Goal: Information Seeking & Learning: Learn about a topic

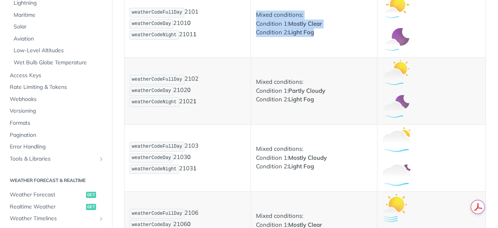
scroll to position [723, 0]
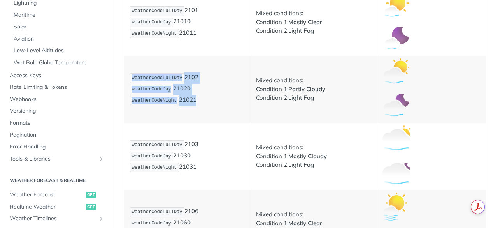
drag, startPoint x: 130, startPoint y: 76, endPoint x: 209, endPoint y: 109, distance: 85.4
click at [209, 109] on td "weatherCodeFullDay 2102 weatherCodeDay 2102 0 weatherCodeNight 2102 1" at bounding box center [188, 89] width 127 height 67
copy p "weatherCodeFullDay 2102 weatherCodeDay 2102 0 weatherCodeNight 2102 1"
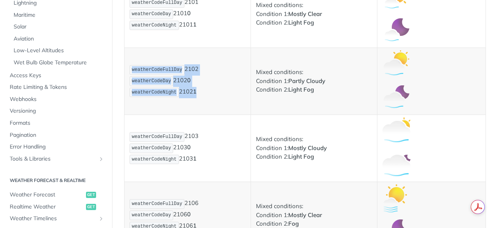
scroll to position [731, 0]
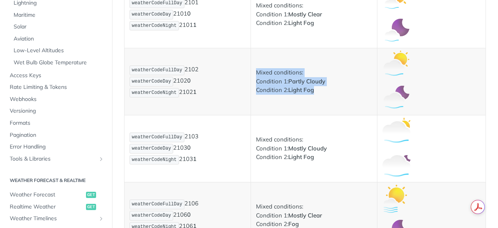
drag, startPoint x: 255, startPoint y: 73, endPoint x: 320, endPoint y: 91, distance: 67.9
click at [320, 91] on p "Mixed conditions: Condition 1: Partly Cloudy Condition 2: Light Fog" at bounding box center [314, 81] width 116 height 26
copy p "Mixed conditions: Condition 1: Partly Cloudy Condition 2: Light Fog"
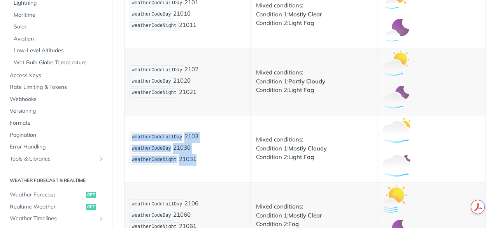
drag, startPoint x: 133, startPoint y: 137, endPoint x: 208, endPoint y: 158, distance: 78.4
click at [208, 158] on p "weatherCodeFullDay 2103 weatherCodeDay 2103 0 weatherCodeNight 2103 1" at bounding box center [188, 148] width 116 height 33
copy p "weatherCodeFullDay 2103 weatherCodeDay 2103 0 weatherCodeNight 2103 1"
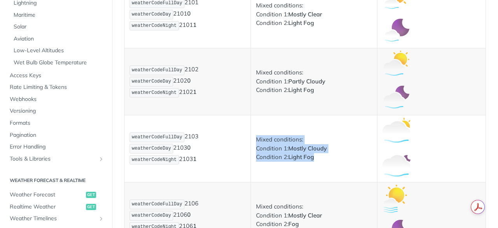
drag, startPoint x: 255, startPoint y: 140, endPoint x: 321, endPoint y: 159, distance: 68.0
click at [321, 159] on p "Mixed conditions: Condition 1: Mostly Cloudy Condition 2: Light Fog" at bounding box center [314, 148] width 116 height 26
copy p "Mixed conditions: Condition 1: Mostly Cloudy Condition 2: Light Fog"
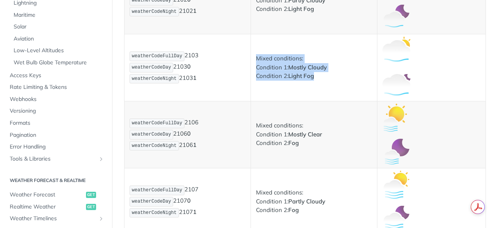
scroll to position [813, 0]
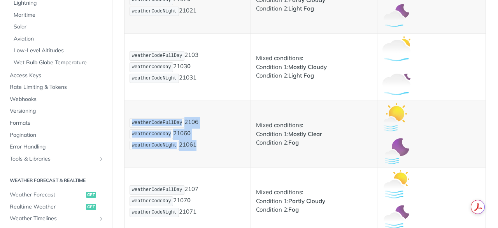
drag, startPoint x: 132, startPoint y: 123, endPoint x: 202, endPoint y: 143, distance: 72.6
click at [202, 143] on p "weatherCodeFullDay 2106 weatherCodeDay 2106 0 weatherCodeNight 2106 1" at bounding box center [188, 133] width 116 height 33
copy p "weatherCodeFullDay 2106 weatherCodeDay 2106 0 weatherCodeNight 2106 1"
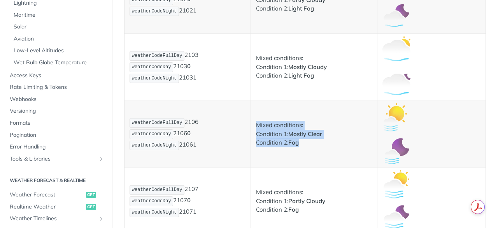
drag, startPoint x: 255, startPoint y: 124, endPoint x: 313, endPoint y: 144, distance: 61.2
click at [313, 144] on p "Mixed conditions: Condition 1: Mostly Clear Condition 2: Fog" at bounding box center [314, 134] width 116 height 26
copy p "Mixed conditions: Condition 1: Mostly Clear Condition 2: Fog"
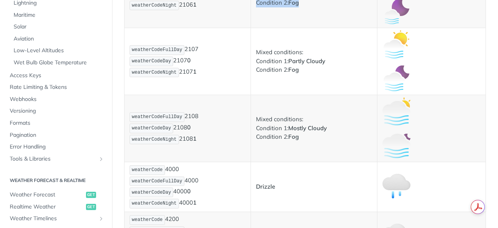
scroll to position [953, 0]
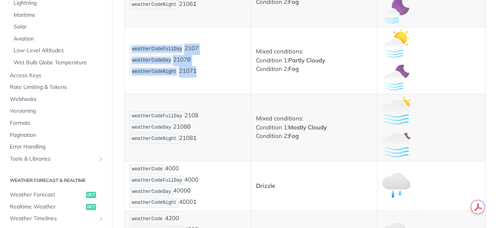
drag, startPoint x: 132, startPoint y: 50, endPoint x: 199, endPoint y: 81, distance: 73.9
click at [199, 81] on td "weatherCodeFullDay 2107 weatherCodeDay 2107 0 weatherCodeNight 2107 1" at bounding box center [188, 60] width 127 height 67
copy p "weatherCodeFullDay 2107 weatherCodeDay 2107 0 weatherCodeNight 2107 1"
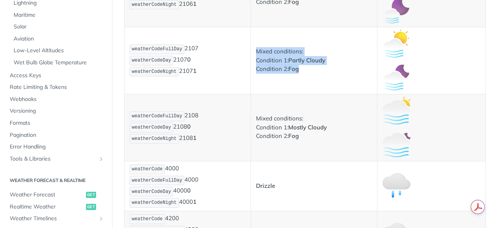
drag, startPoint x: 255, startPoint y: 50, endPoint x: 313, endPoint y: 72, distance: 61.6
click at [313, 72] on p "Mixed conditions: Condition 1: Partly Cloudy Condition 2: Fog" at bounding box center [314, 60] width 116 height 26
copy p "Mixed conditions: Condition 1: Partly Cloudy Condition 2: Fog"
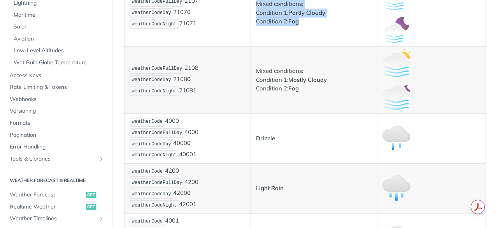
scroll to position [1001, 0]
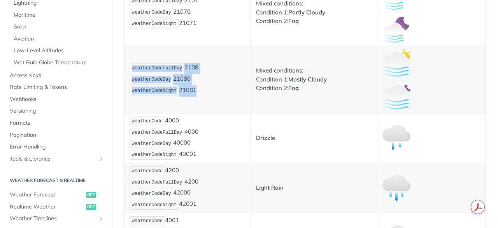
drag, startPoint x: 133, startPoint y: 67, endPoint x: 206, endPoint y: 91, distance: 76.7
click at [206, 91] on p "weatherCodeFullDay 2108 weatherCodeDay 2108 0 weatherCodeNight 2108 1" at bounding box center [188, 79] width 116 height 33
copy p "weatherCodeFullDay 2108 weatherCodeDay 2108 0 weatherCodeNight 2108 1"
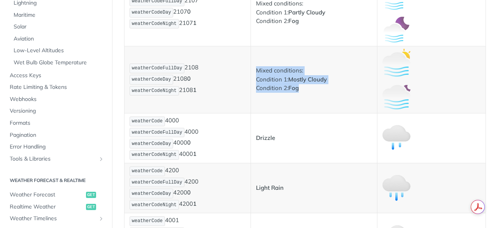
drag, startPoint x: 254, startPoint y: 71, endPoint x: 304, endPoint y: 93, distance: 54.6
click at [304, 93] on td "Mixed conditions: Condition 1: Mostly Cloudy Condition 2: Fog" at bounding box center [314, 79] width 127 height 67
copy p "Mixed conditions: Condition 1: Mostly Cloudy Condition 2: Fog"
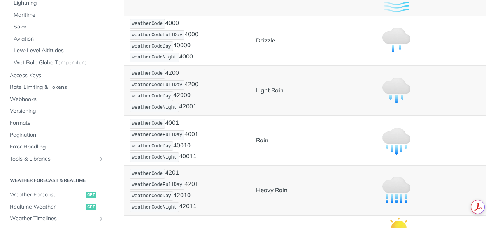
scroll to position [1099, 0]
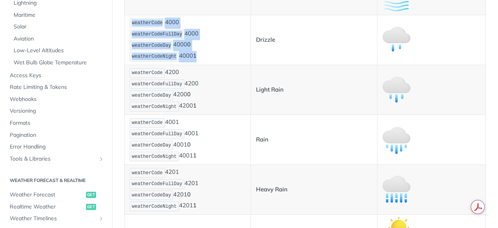
drag, startPoint x: 132, startPoint y: 23, endPoint x: 208, endPoint y: 52, distance: 81.1
click at [208, 52] on p "weatherCode 4000 weatherCodeFullDay 4000 weatherCodeDay 4000 0 weatherCodeNight…" at bounding box center [188, 40] width 116 height 45
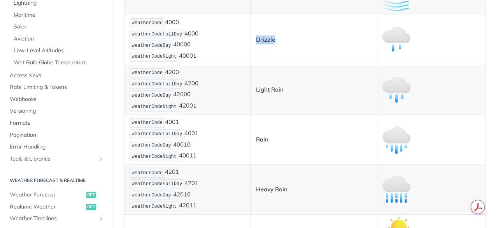
drag, startPoint x: 255, startPoint y: 40, endPoint x: 279, endPoint y: 40, distance: 24.1
click at [279, 40] on p "Drizzle" at bounding box center [314, 39] width 116 height 9
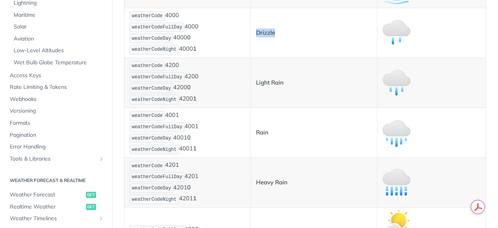
scroll to position [1098, 0]
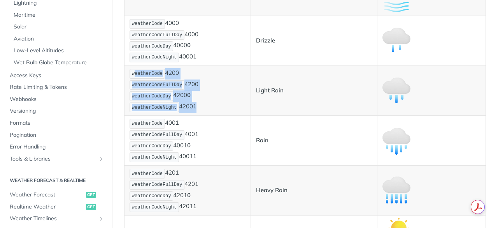
drag, startPoint x: 133, startPoint y: 74, endPoint x: 200, endPoint y: 104, distance: 73.7
click at [200, 104] on p "weatherCode 4200 weatherCodeFullDay 4200 weatherCodeDay 4200 0 weatherCodeNight…" at bounding box center [188, 90] width 116 height 45
click at [139, 82] on span "weatherCodeFullDay" at bounding box center [157, 84] width 51 height 5
drag, startPoint x: 133, startPoint y: 73, endPoint x: 199, endPoint y: 108, distance: 74.7
click at [199, 108] on p "weatherCode 4200 weatherCodeFullDay 4200 weatherCodeDay 4200 0 weatherCodeNight…" at bounding box center [188, 90] width 116 height 45
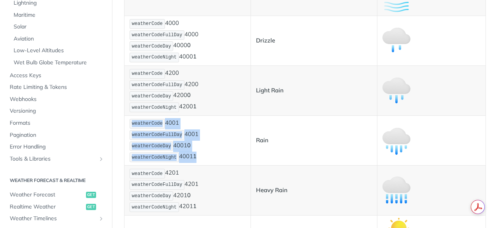
drag, startPoint x: 133, startPoint y: 123, endPoint x: 208, endPoint y: 159, distance: 82.7
click at [208, 159] on p "weatherCode 4001 weatherCodeFullDay 4001 weatherCodeDay 4001 0 weatherCodeNight…" at bounding box center [188, 140] width 116 height 45
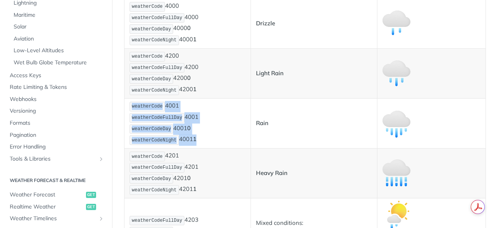
scroll to position [1116, 0]
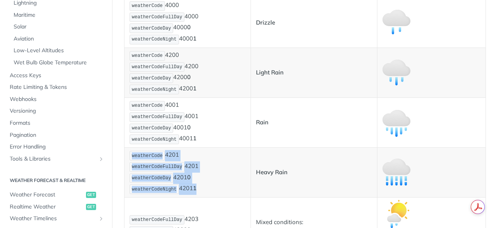
drag, startPoint x: 133, startPoint y: 156, endPoint x: 209, endPoint y: 186, distance: 82.1
click at [209, 186] on p "weatherCode 4201 weatherCodeFullDay 4201 weatherCodeDay 4201 0 weatherCodeNight…" at bounding box center [188, 172] width 116 height 45
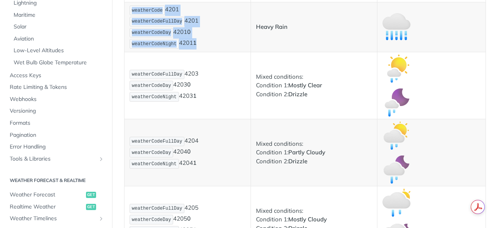
scroll to position [1262, 0]
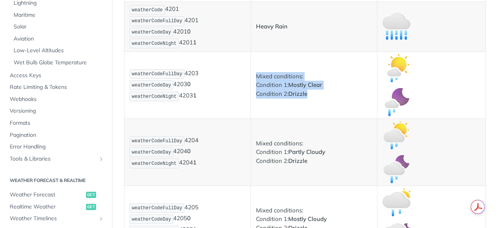
drag, startPoint x: 255, startPoint y: 76, endPoint x: 311, endPoint y: 99, distance: 60.7
click at [311, 99] on td "Mixed conditions: Condition 1: Mostly Clear Condition 2: Drizzle" at bounding box center [314, 85] width 127 height 67
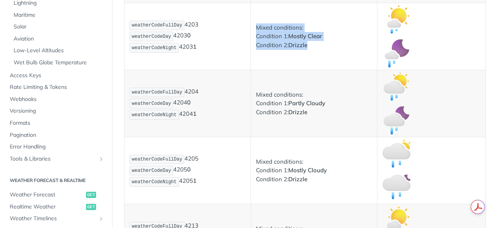
scroll to position [1311, 0]
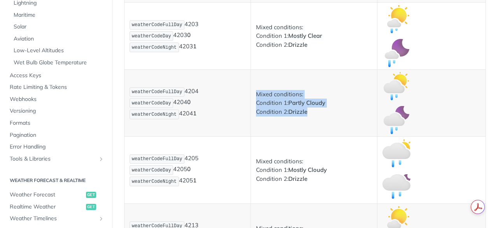
drag, startPoint x: 256, startPoint y: 95, endPoint x: 322, endPoint y: 119, distance: 70.6
click at [322, 119] on td "Mixed conditions: Condition 1: Partly Cloudy Condition 2: Drizzle" at bounding box center [314, 103] width 127 height 67
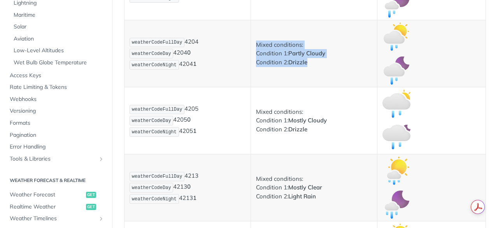
scroll to position [1361, 0]
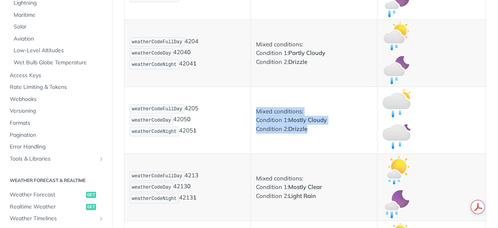
drag, startPoint x: 255, startPoint y: 110, endPoint x: 324, endPoint y: 130, distance: 72.1
click at [324, 130] on p "Mixed conditions: Condition 1: Mostly Cloudy Condition 2: Drizzle" at bounding box center [314, 120] width 116 height 26
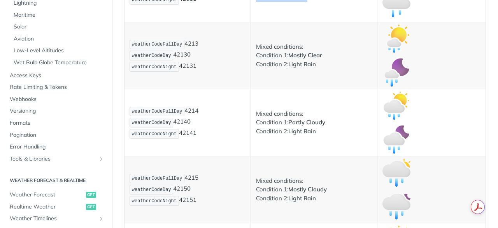
scroll to position [1493, 0]
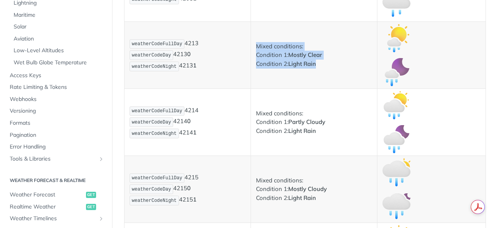
drag, startPoint x: 255, startPoint y: 46, endPoint x: 322, endPoint y: 64, distance: 68.6
click at [322, 64] on p "Mixed conditions: Condition 1: Mostly Clear Condition 2: Light Rain" at bounding box center [314, 55] width 116 height 26
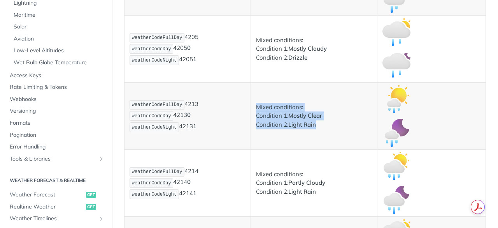
scroll to position [1432, 0]
click at [292, 109] on p "Mixed conditions: Condition 1: Mostly Clear Condition 2: Light Rain" at bounding box center [314, 116] width 116 height 26
drag, startPoint x: 255, startPoint y: 106, endPoint x: 329, endPoint y: 127, distance: 76.5
click at [329, 127] on p "Mixed conditions: Condition 1: Mostly Clear Condition 2: Light Rain" at bounding box center [314, 116] width 116 height 26
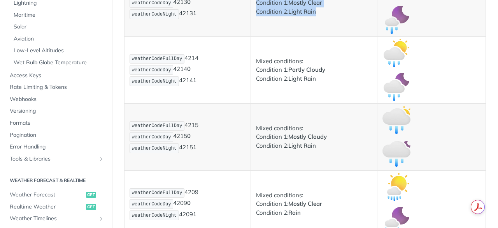
scroll to position [1546, 0]
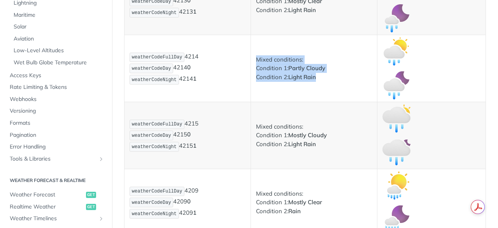
drag, startPoint x: 256, startPoint y: 59, endPoint x: 324, endPoint y: 79, distance: 70.3
click at [324, 79] on p "Mixed conditions: Condition 1: Partly Cloudy Condition 2: Light Rain" at bounding box center [314, 68] width 116 height 26
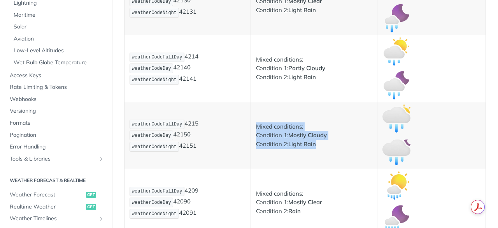
drag, startPoint x: 255, startPoint y: 127, endPoint x: 331, endPoint y: 144, distance: 77.5
click at [331, 144] on p "Mixed conditions: Condition 1: Mostly Cloudy Condition 2: Light Rain" at bounding box center [314, 135] width 116 height 26
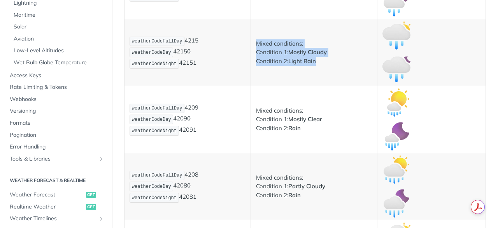
scroll to position [1629, 0]
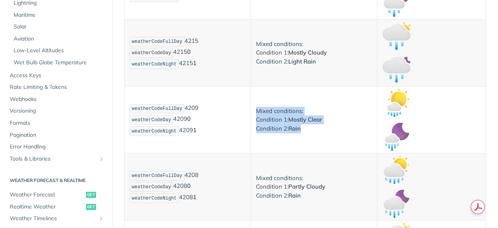
drag, startPoint x: 255, startPoint y: 110, endPoint x: 310, endPoint y: 129, distance: 58.0
click at [310, 129] on p "Mixed conditions: Condition 1: Mostly Clear Condition 2: Rain" at bounding box center [314, 120] width 116 height 26
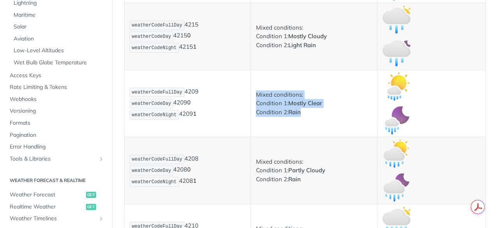
scroll to position [1646, 0]
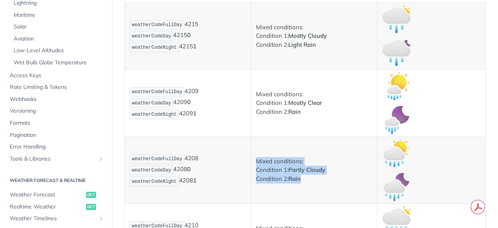
drag, startPoint x: 255, startPoint y: 161, endPoint x: 322, endPoint y: 180, distance: 69.7
click at [322, 180] on p "Mixed conditions: Condition 1: Partly Cloudy Condition 2: Rain" at bounding box center [314, 170] width 116 height 26
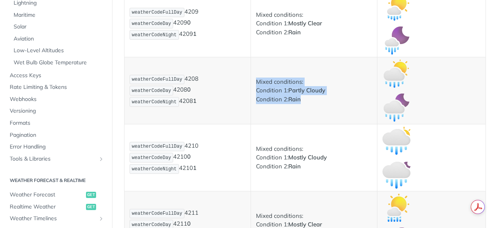
scroll to position [1727, 0]
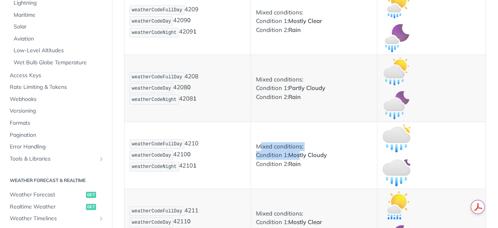
drag, startPoint x: 257, startPoint y: 147, endPoint x: 299, endPoint y: 155, distance: 43.6
click at [299, 155] on p "Mixed conditions: Condition 1: Mostly Cloudy Condition 2: Rain" at bounding box center [314, 155] width 116 height 26
click at [271, 152] on p "Mixed conditions: Condition 1: Mostly Cloudy Condition 2: Rain" at bounding box center [314, 155] width 116 height 26
drag, startPoint x: 255, startPoint y: 146, endPoint x: 314, endPoint y: 163, distance: 61.2
click at [314, 163] on p "Mixed conditions: Condition 1: Mostly Cloudy Condition 2: Rain" at bounding box center [314, 155] width 116 height 26
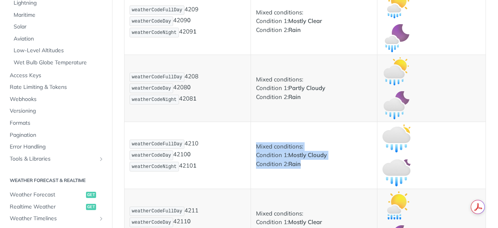
click at [314, 163] on p "Mixed conditions: Condition 1: Mostly Cloudy Condition 2: Rain" at bounding box center [314, 155] width 116 height 26
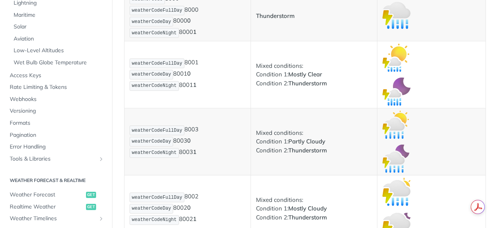
scroll to position [5464, 0]
